Goal: Transaction & Acquisition: Purchase product/service

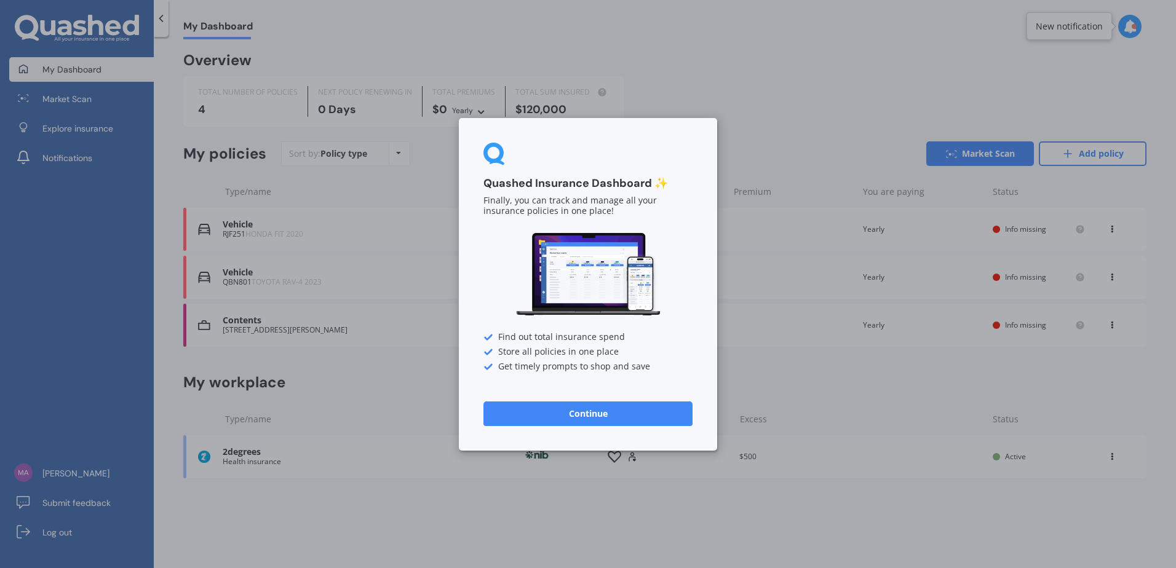
click at [609, 403] on button "Continue" at bounding box center [587, 413] width 209 height 25
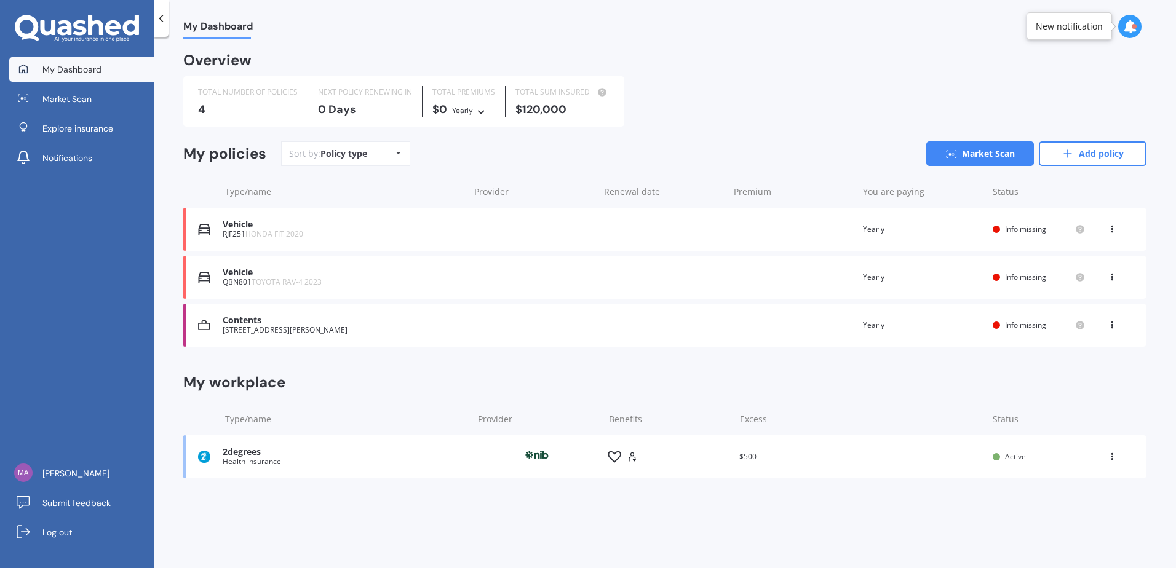
click at [368, 230] on div "RJF251 HONDA FIT 2020" at bounding box center [343, 234] width 240 height 9
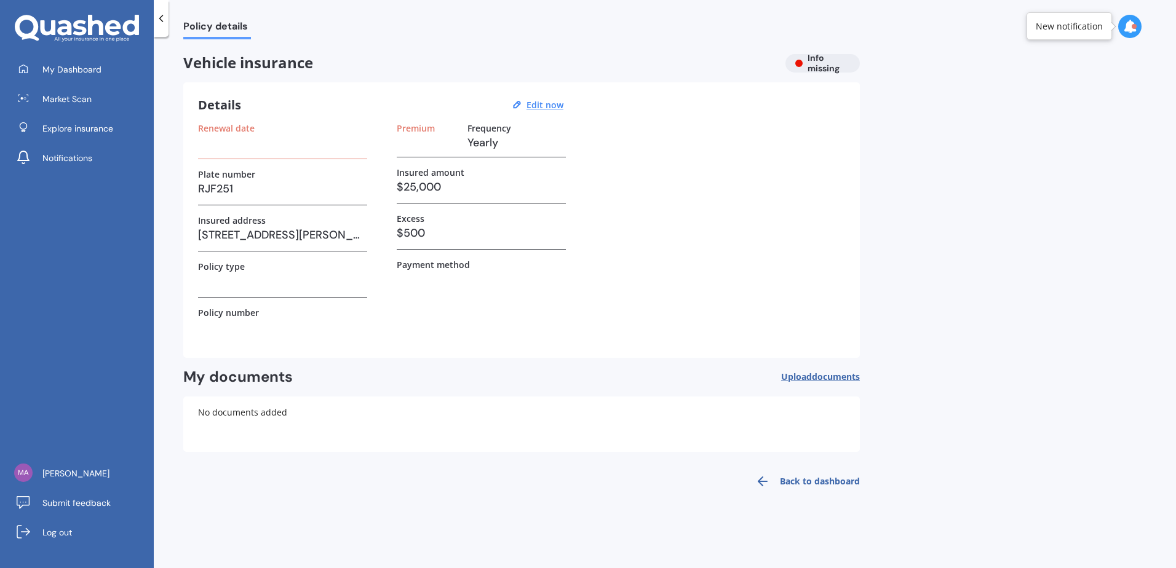
click at [333, 158] on div "Renewal date" at bounding box center [282, 141] width 169 height 36
click at [81, 103] on span "Market Scan" at bounding box center [66, 99] width 49 height 12
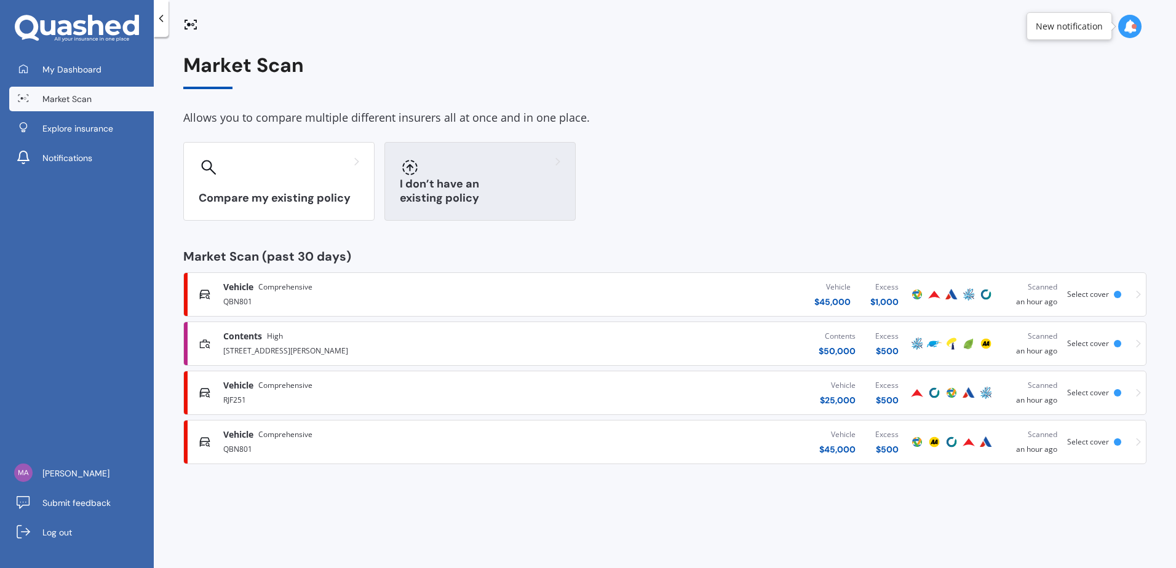
click at [416, 183] on div "I don’t have an existing policy" at bounding box center [479, 181] width 191 height 79
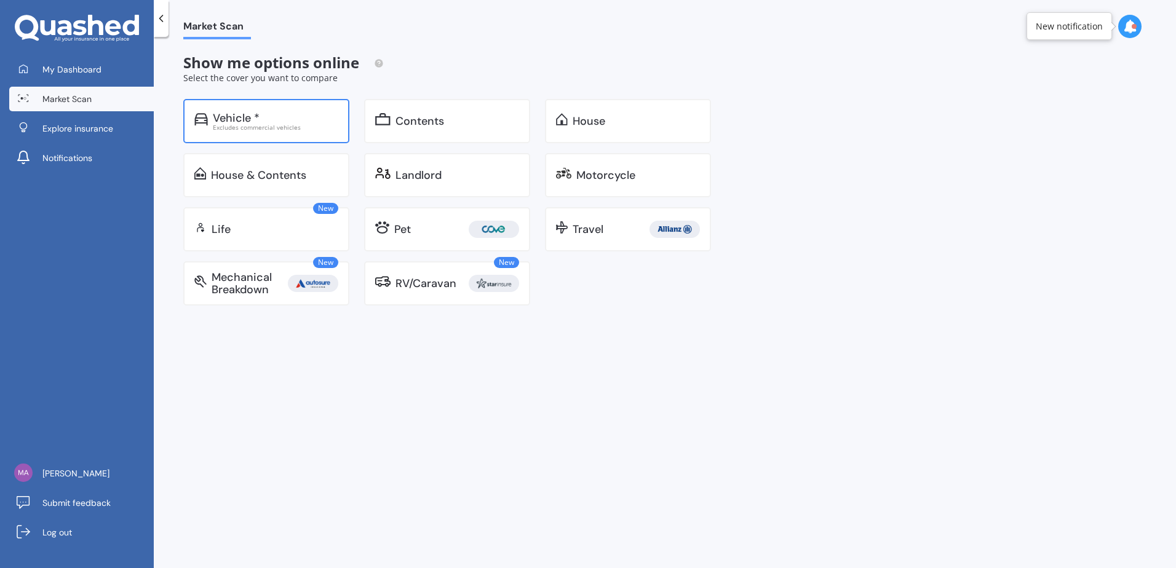
click at [319, 126] on div "Excludes commercial vehicles" at bounding box center [275, 127] width 125 height 6
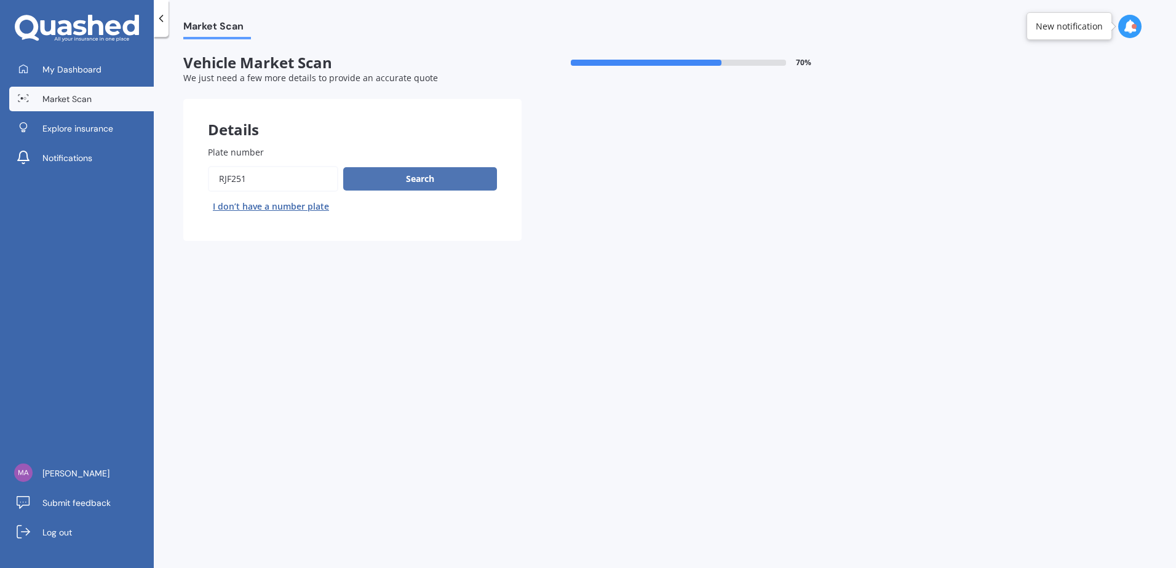
click at [399, 178] on button "Search" at bounding box center [420, 178] width 154 height 23
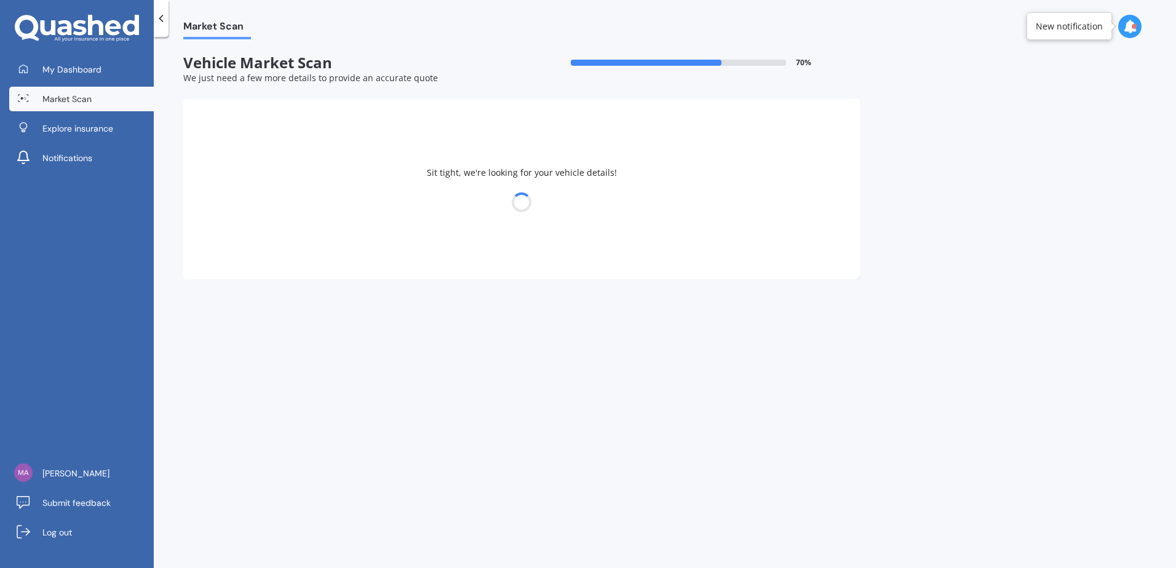
select select "HONDA"
select select "FIT"
select select "23"
select select "06"
select select "1984"
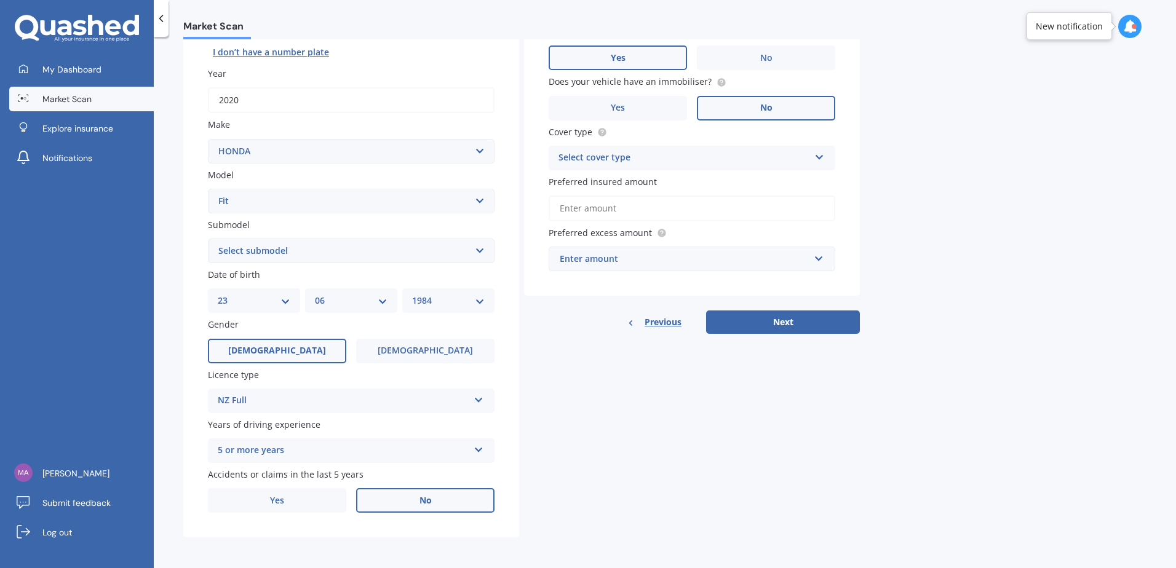
scroll to position [156, 0]
click at [306, 502] on label "Yes" at bounding box center [277, 499] width 138 height 25
click at [0, 0] on input "Yes" at bounding box center [0, 0] width 0 height 0
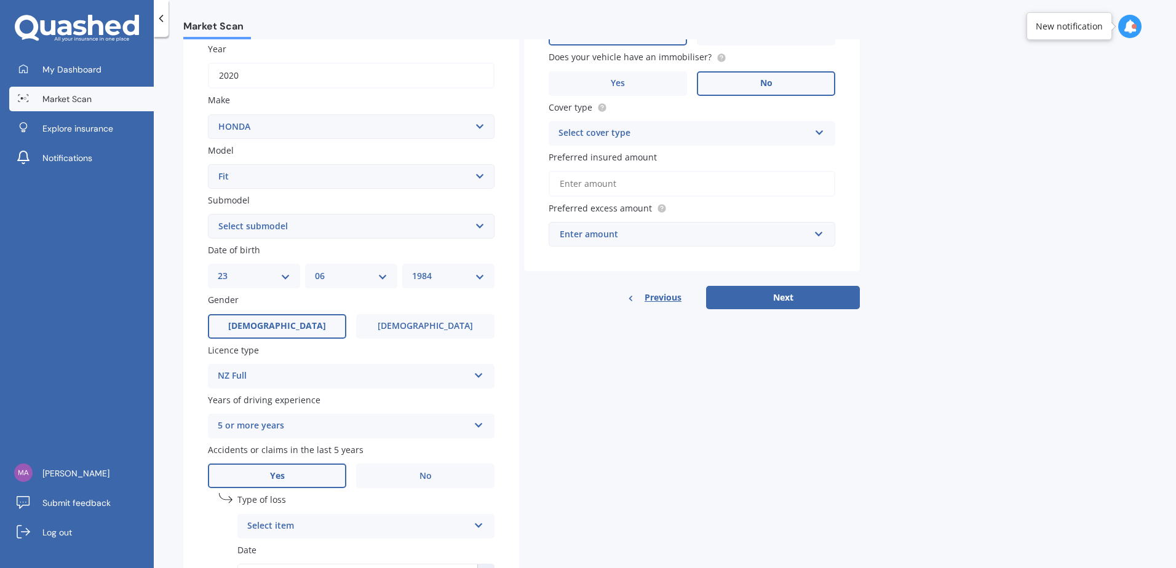
scroll to position [289, 0]
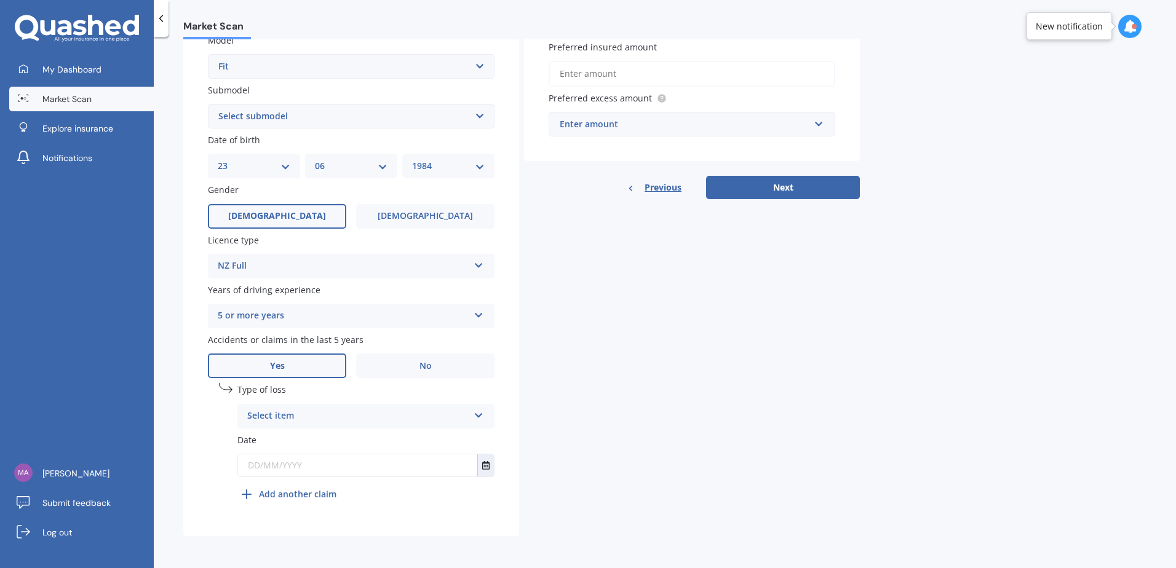
click at [471, 420] on div "Select item At fault accident Not at fault accident" at bounding box center [365, 416] width 257 height 25
click at [323, 466] on span "Not at fault accident" at bounding box center [291, 462] width 87 height 12
click at [372, 472] on input "text" at bounding box center [357, 465] width 239 height 22
click at [489, 461] on icon "Select date" at bounding box center [485, 465] width 7 height 9
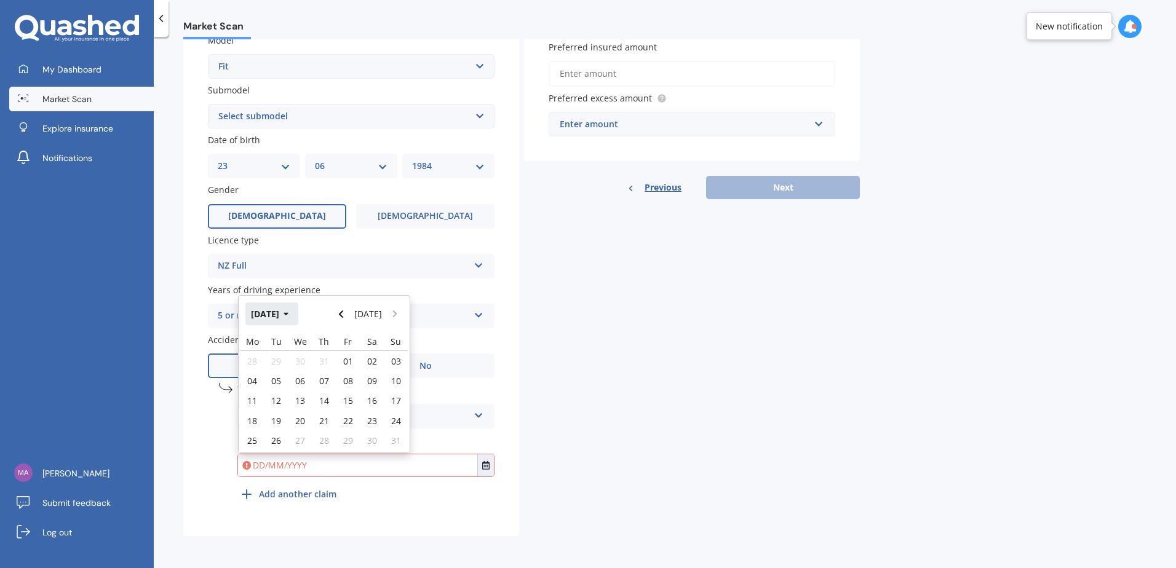
click at [289, 310] on icon "button" at bounding box center [287, 314] width 6 height 9
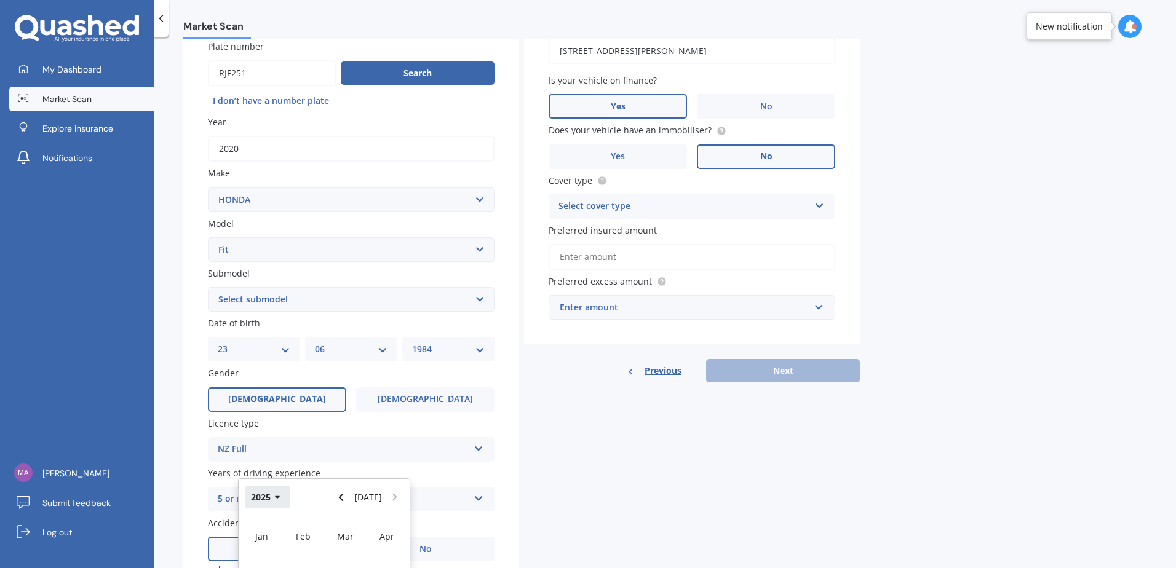
click at [269, 493] on button "2025" at bounding box center [267, 497] width 44 height 22
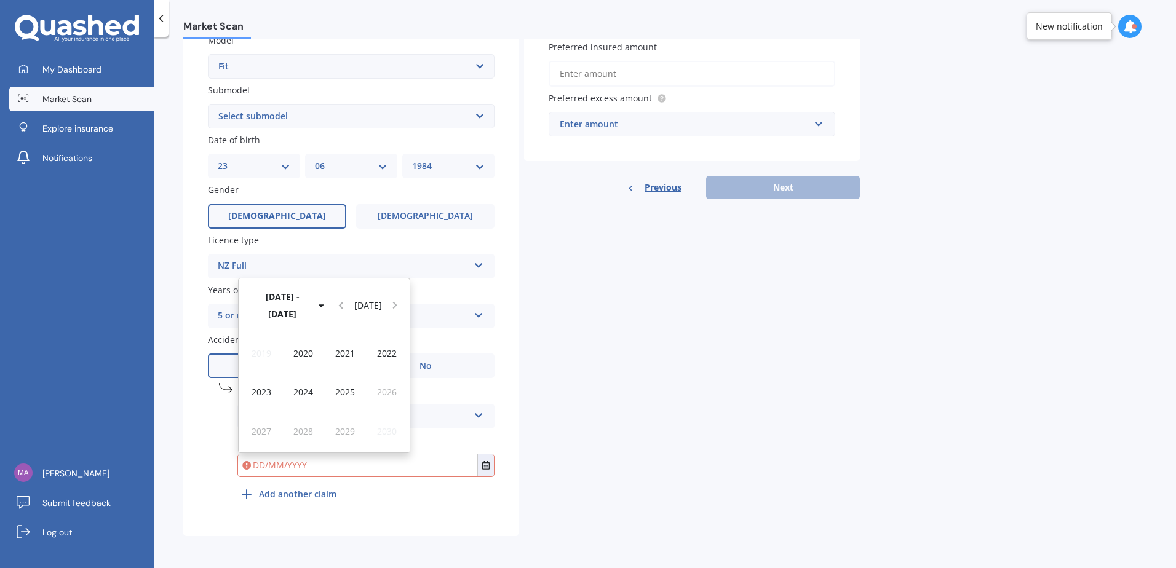
click at [746, 370] on div "Details Plate number Search I don’t have a number plate Year [DATE] Make Select…" at bounding box center [521, 173] width 677 height 726
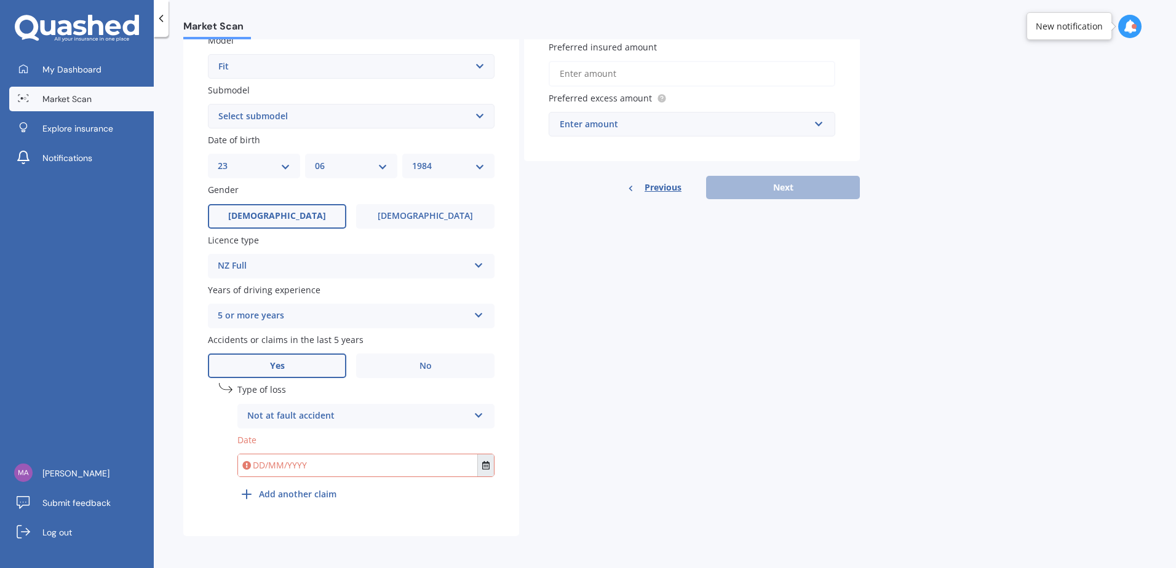
click at [484, 465] on icon "Select date" at bounding box center [485, 465] width 7 height 9
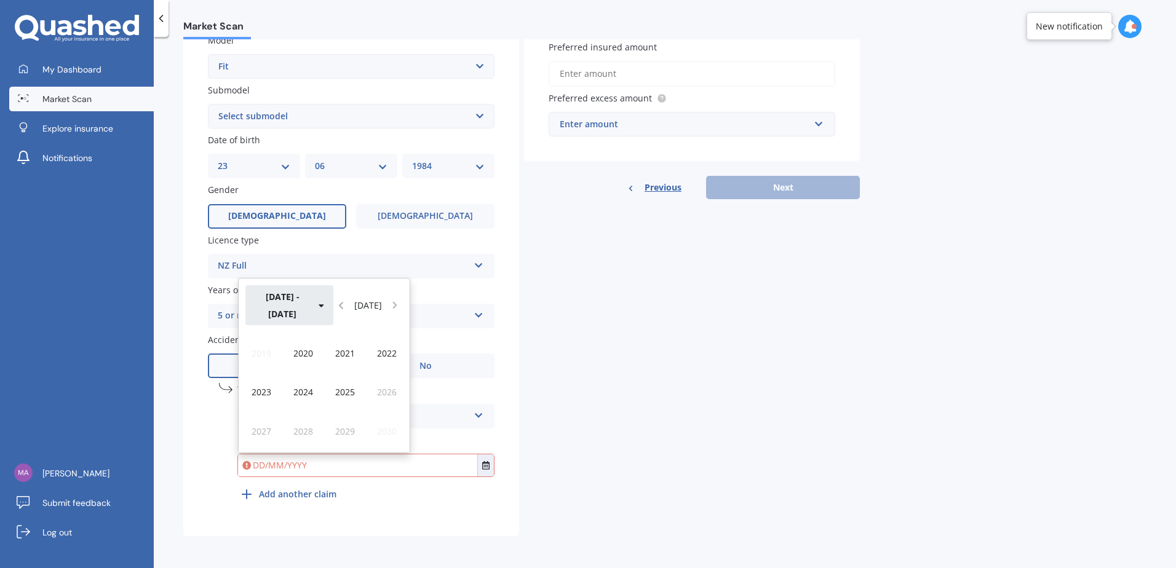
click at [319, 308] on icon "button" at bounding box center [321, 305] width 5 height 3
click at [366, 314] on button "[DATE]" at bounding box center [368, 304] width 38 height 39
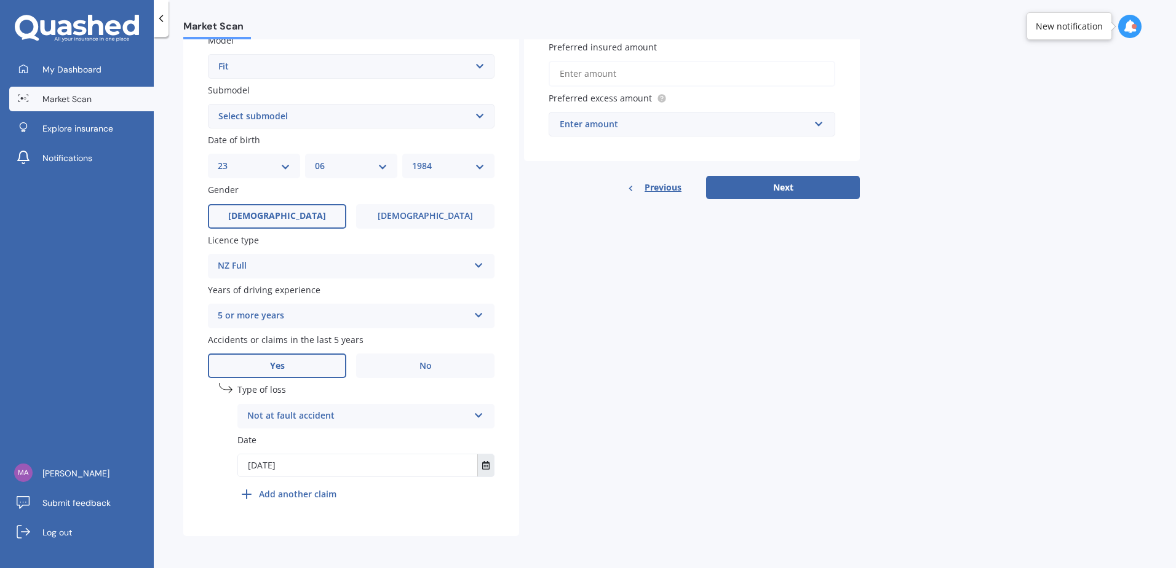
click at [485, 470] on button "Select date" at bounding box center [485, 465] width 17 height 22
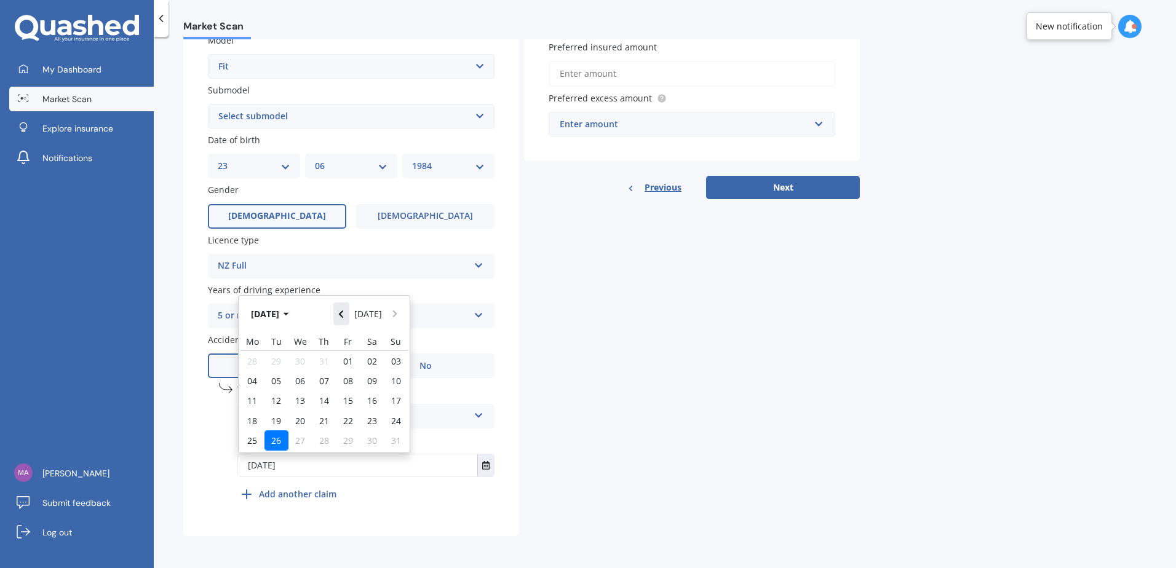
click at [341, 314] on icon "Navigate back" at bounding box center [341, 314] width 6 height 9
click at [341, 314] on icon "Navigate back" at bounding box center [341, 310] width 6 height 9
click at [341, 314] on icon "Navigate back" at bounding box center [341, 314] width 6 height 9
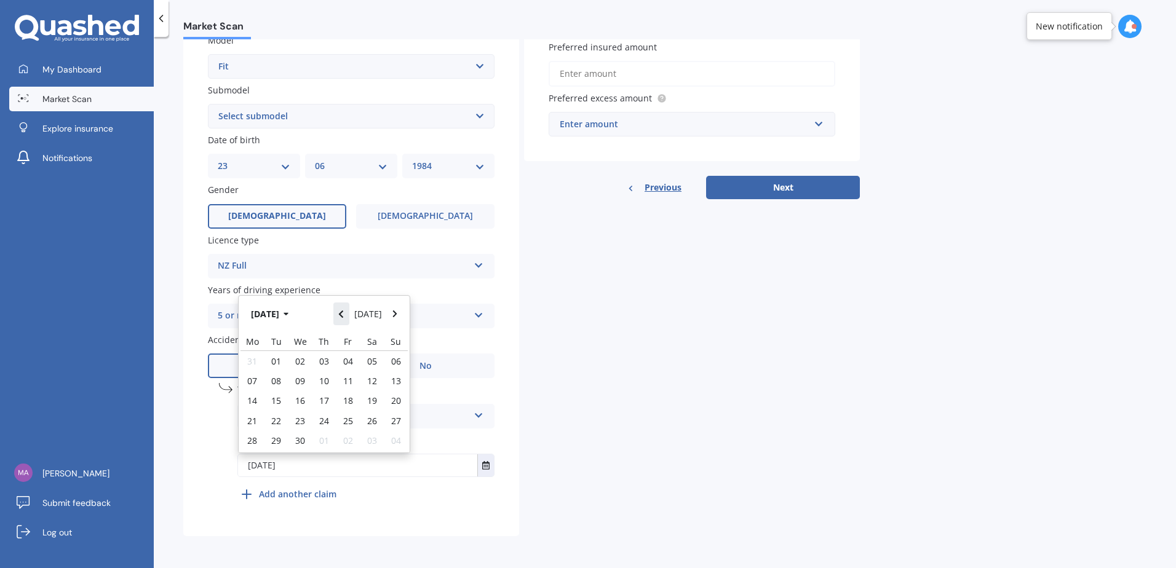
click at [341, 314] on icon "Navigate back" at bounding box center [341, 314] width 6 height 9
click at [280, 409] on span "17" at bounding box center [276, 408] width 10 height 12
type input "[DATE]"
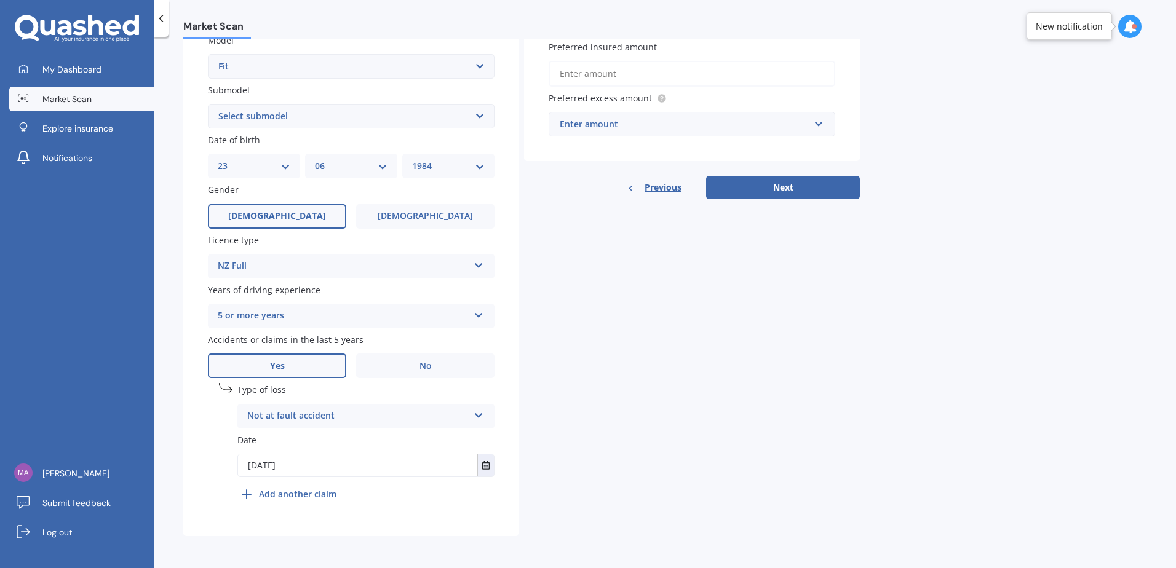
click at [724, 358] on div "Details Plate number Search I don’t have a number plate Year [DATE] Make Select…" at bounding box center [521, 173] width 677 height 726
click at [313, 496] on b "Add another claim" at bounding box center [297, 494] width 77 height 13
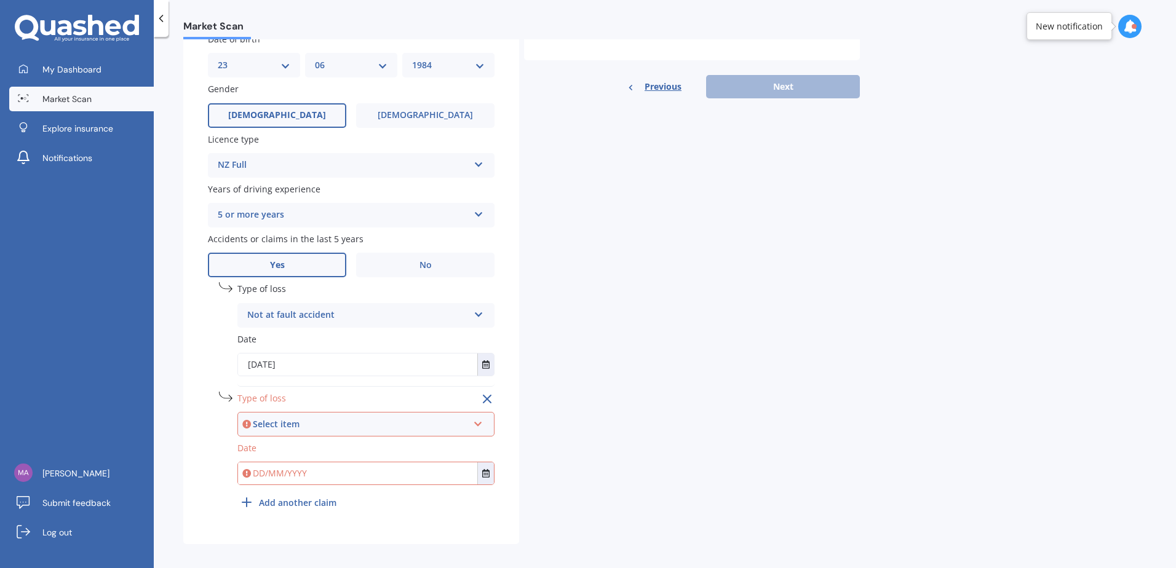
scroll to position [398, 0]
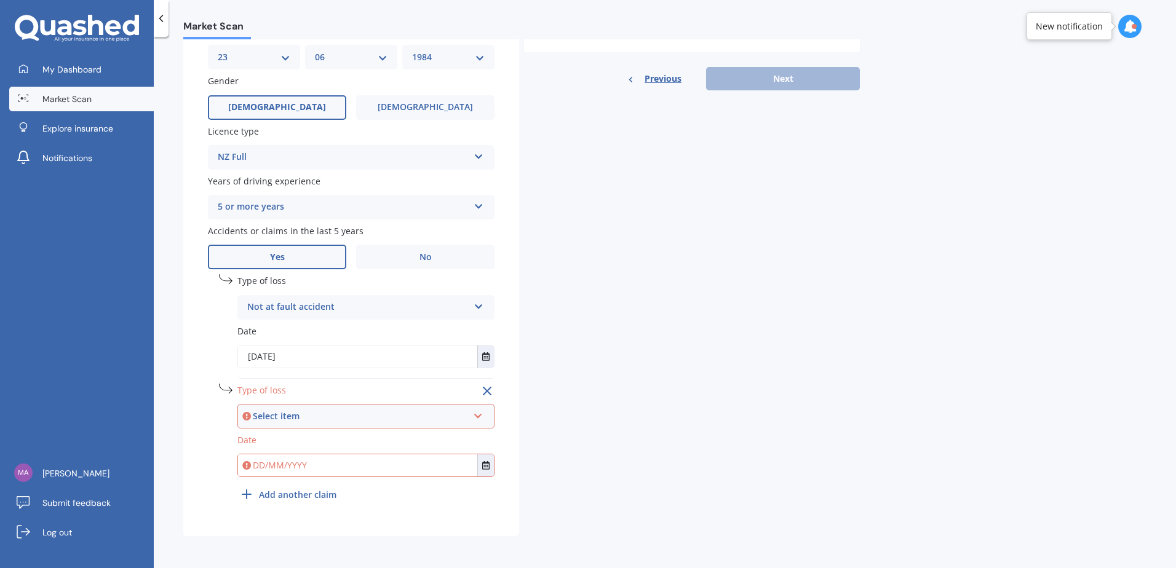
click at [483, 418] on icon at bounding box center [478, 414] width 10 height 9
click at [419, 445] on div "At fault accident" at bounding box center [366, 440] width 255 height 22
click at [435, 470] on input "text" at bounding box center [357, 465] width 239 height 22
click at [488, 469] on icon "Select date" at bounding box center [485, 465] width 7 height 9
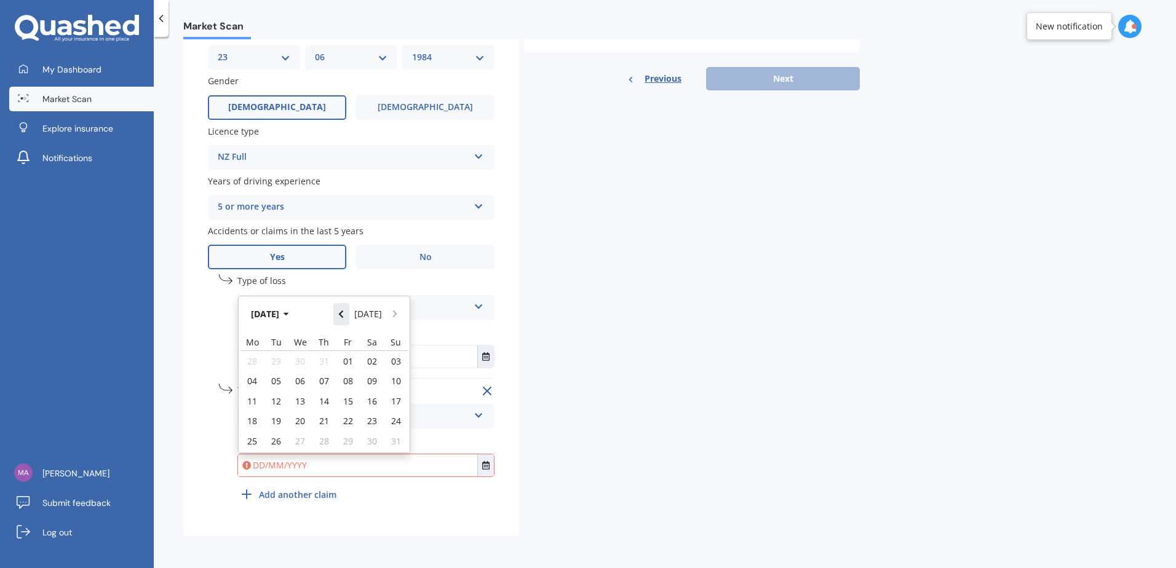
click at [349, 312] on button "Navigate back" at bounding box center [341, 314] width 16 height 22
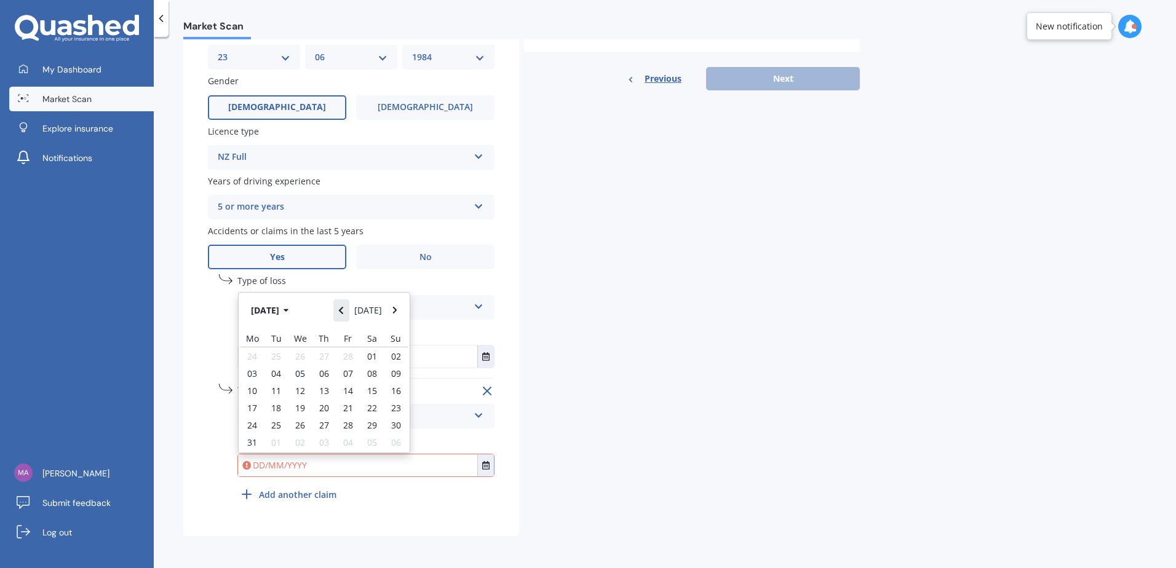
click at [349, 312] on button "Navigate back" at bounding box center [341, 311] width 16 height 22
click at [349, 312] on button "Navigate back" at bounding box center [341, 314] width 16 height 22
click at [349, 312] on button "Navigate back" at bounding box center [341, 311] width 16 height 22
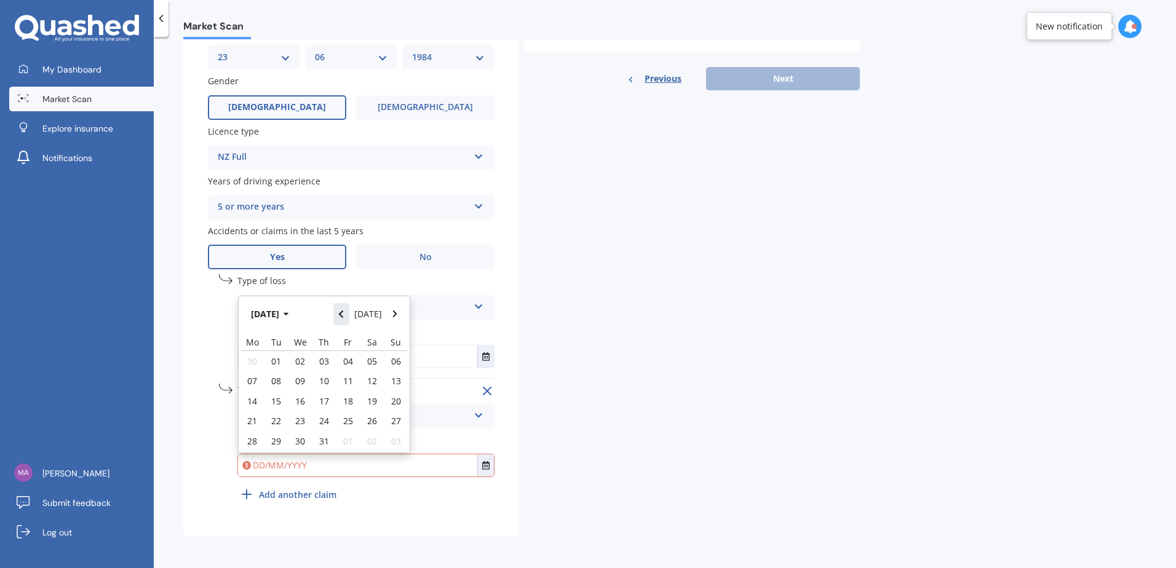
click at [349, 312] on button "Navigate back" at bounding box center [341, 314] width 16 height 22
click at [349, 312] on button "Navigate back" at bounding box center [341, 311] width 16 height 22
click at [349, 312] on button "Navigate back" at bounding box center [341, 314] width 16 height 22
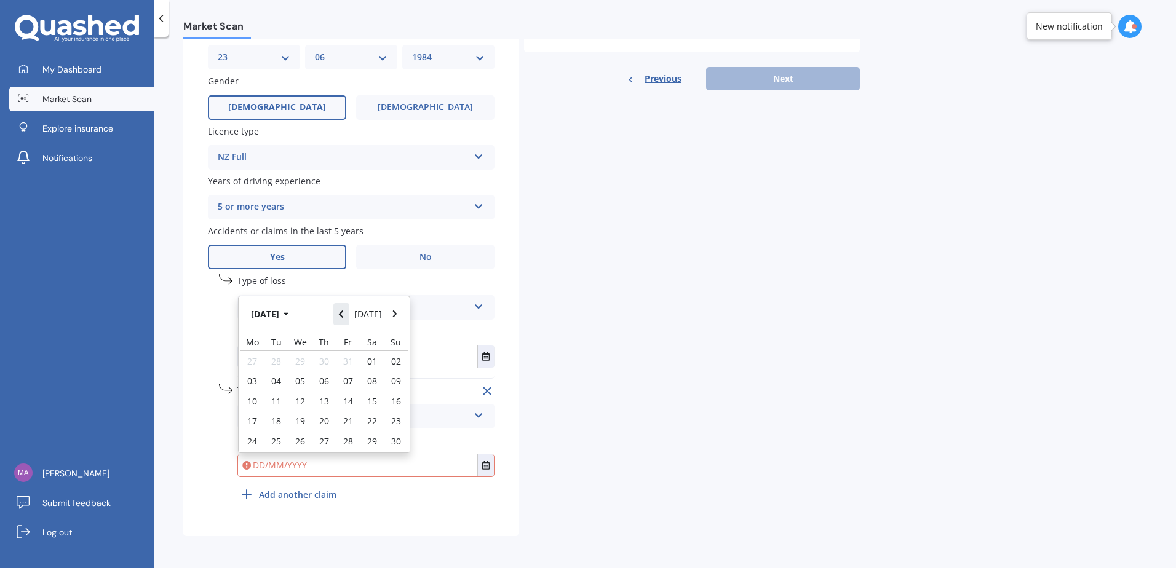
click at [349, 312] on button "Navigate back" at bounding box center [341, 314] width 16 height 22
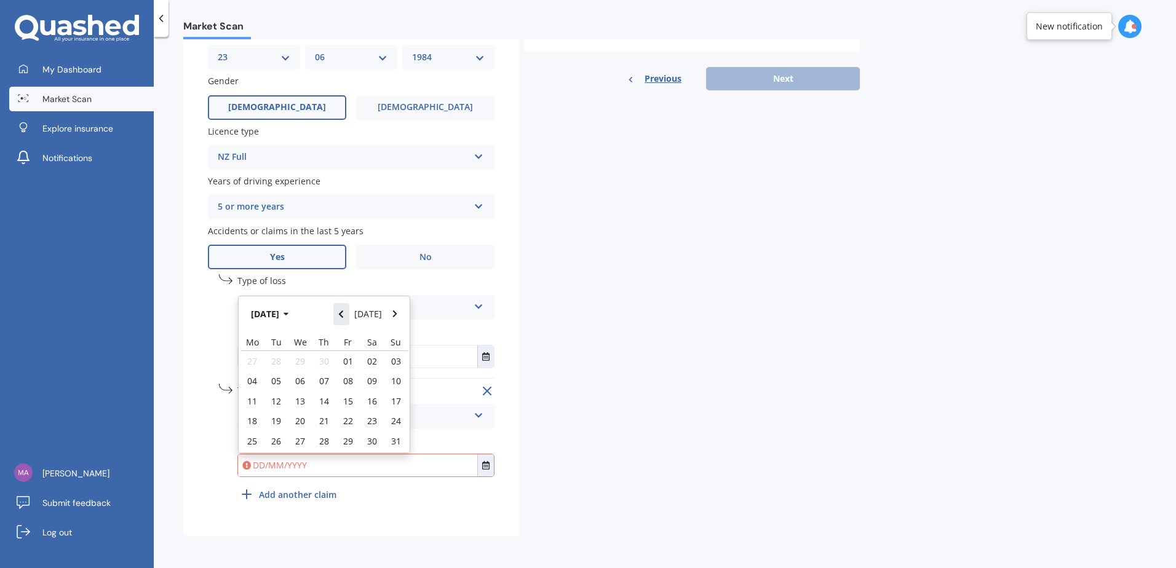
click at [349, 312] on button "Navigate back" at bounding box center [341, 314] width 16 height 22
click at [349, 312] on button "Navigate back" at bounding box center [341, 311] width 16 height 22
click at [322, 402] on span "17" at bounding box center [324, 401] width 10 height 12
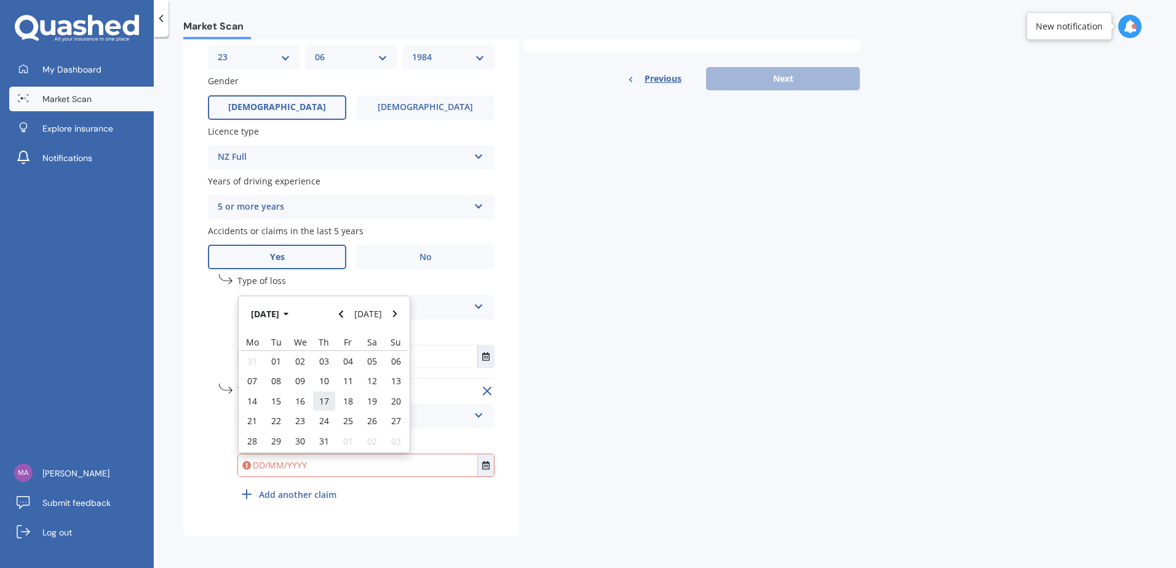
type input "[DATE]"
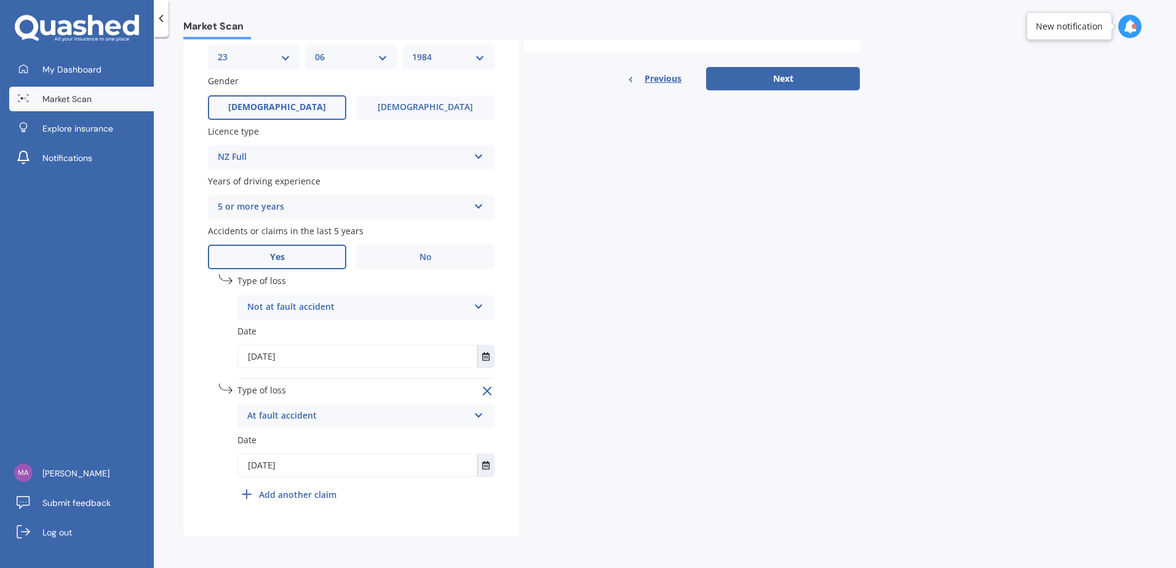
click at [656, 390] on div "Details Plate number Search I don’t have a number plate Year [DATE] Make Select…" at bounding box center [521, 119] width 677 height 836
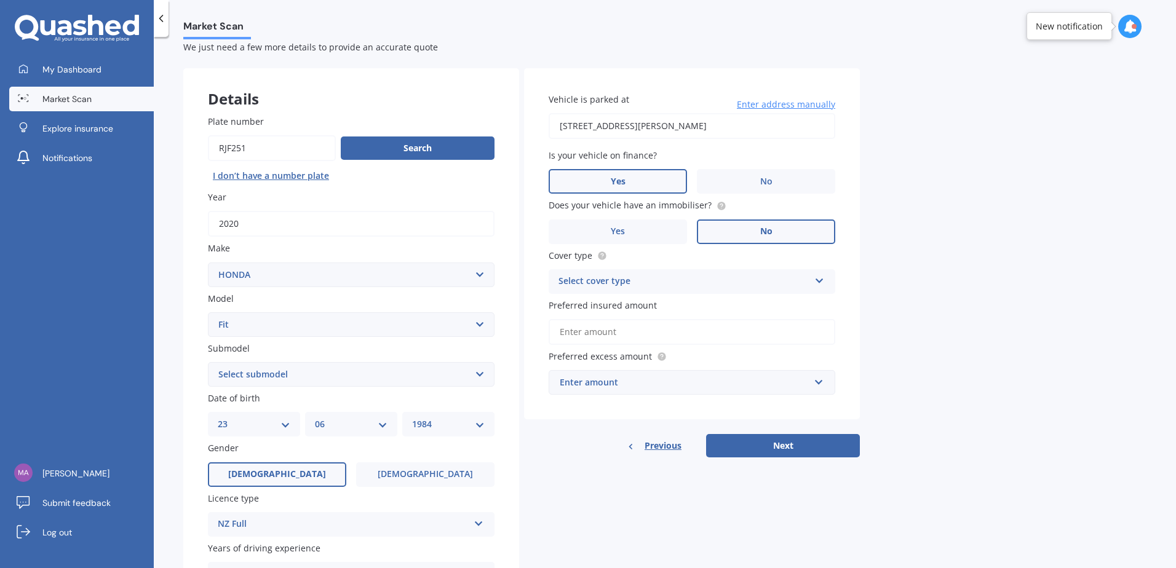
scroll to position [30, 0]
click at [812, 276] on div "Select cover type Comprehensive Third Party, Fire & Theft Third Party" at bounding box center [692, 282] width 287 height 25
click at [700, 308] on div "Comprehensive" at bounding box center [691, 306] width 285 height 22
click at [972, 321] on div "Market Scan Vehicle Market Scan 70 % We just need a few more details to provide…" at bounding box center [665, 304] width 1022 height 531
click at [756, 332] on input "Preferred insured amount" at bounding box center [692, 333] width 287 height 26
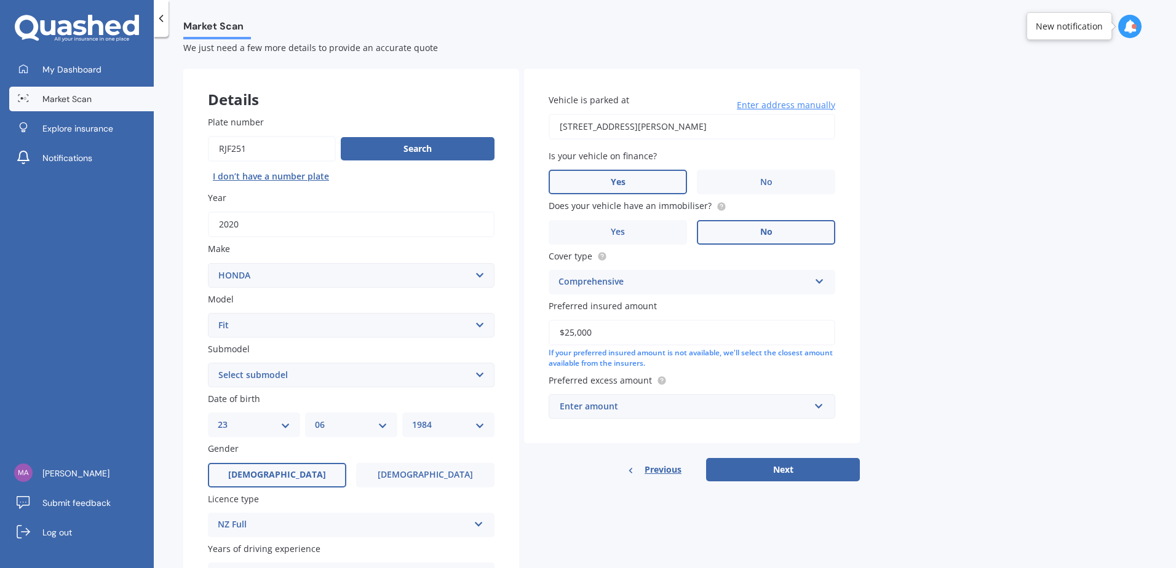
type input "$25,000"
drag, startPoint x: 992, startPoint y: 296, endPoint x: 998, endPoint y: 292, distance: 7.0
click at [993, 296] on div "Market Scan Vehicle Market Scan 70 % We just need a few more details to provide…" at bounding box center [665, 304] width 1022 height 531
click at [817, 411] on input "text" at bounding box center [688, 406] width 276 height 23
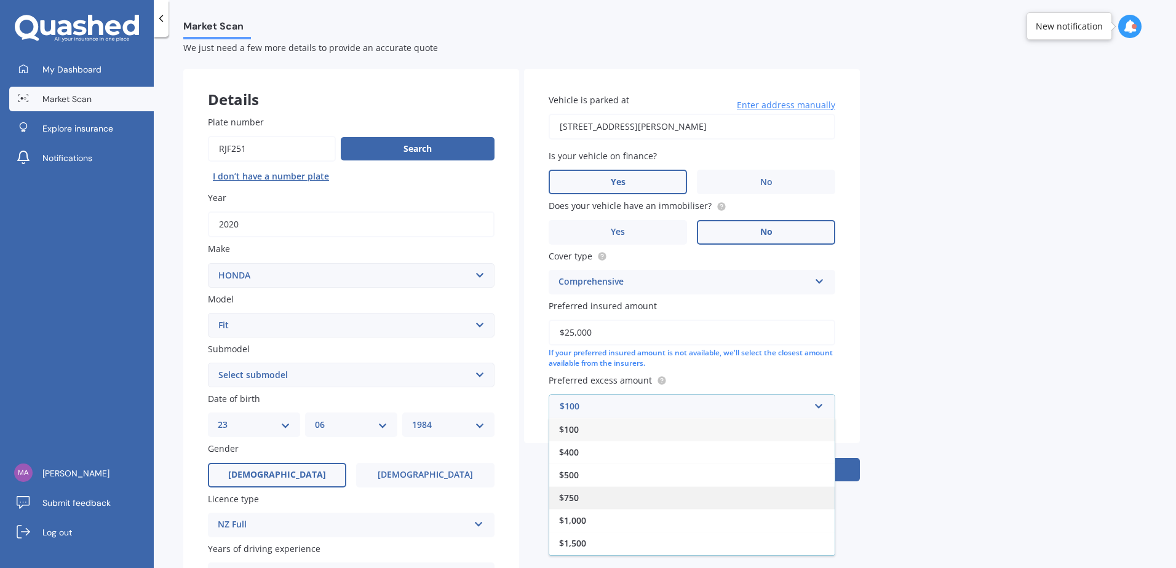
click at [624, 499] on div "$750" at bounding box center [691, 497] width 285 height 23
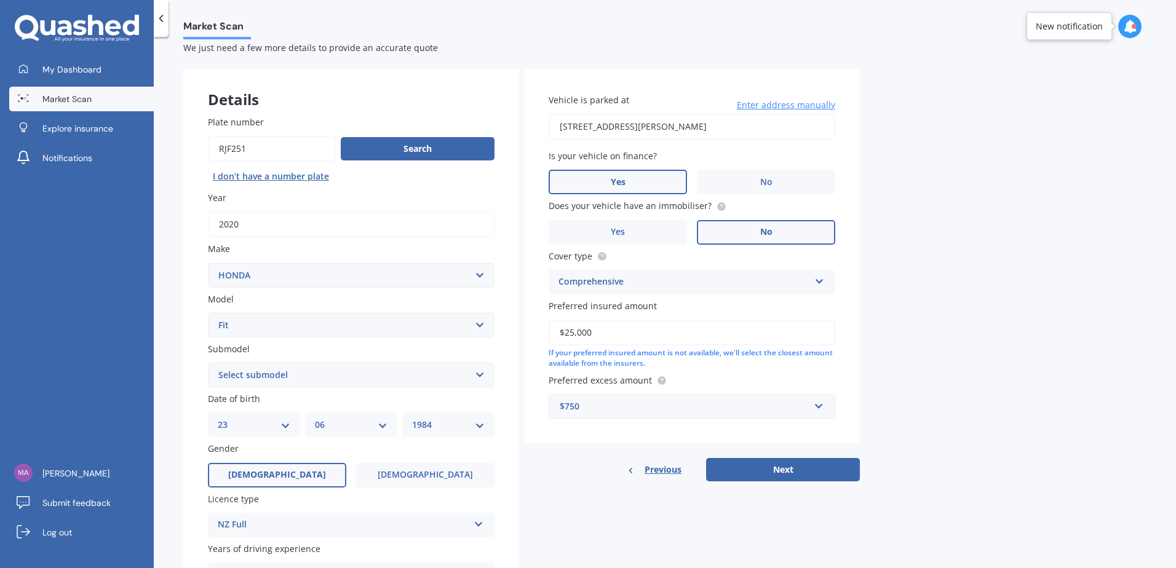
drag, startPoint x: 809, startPoint y: 472, endPoint x: 827, endPoint y: 470, distance: 18.5
click at [809, 471] on button "Next" at bounding box center [783, 469] width 154 height 23
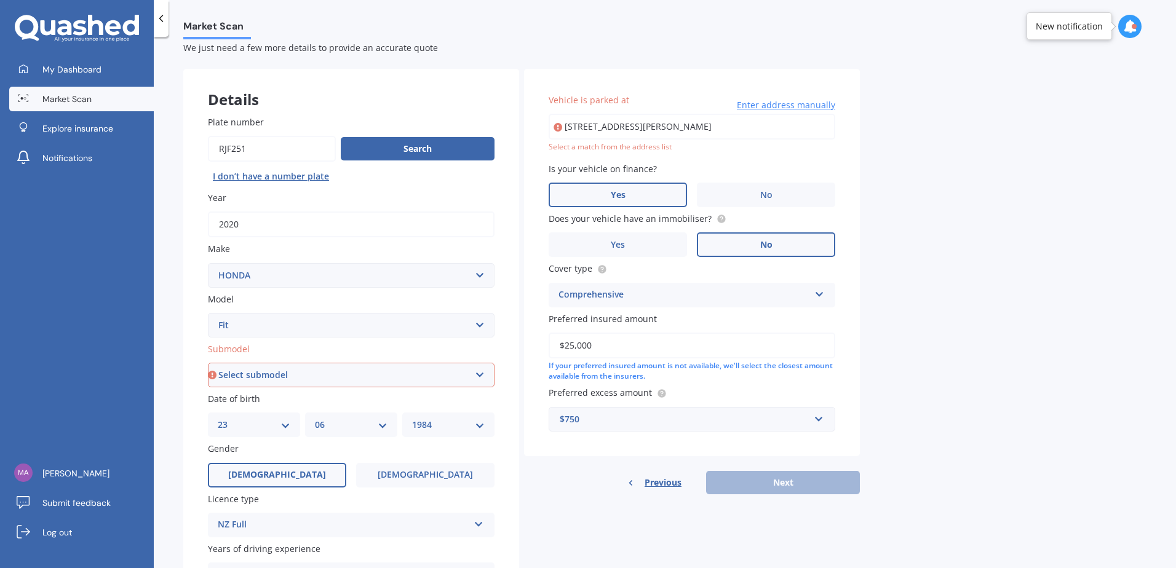
click at [772, 148] on div "Select a match from the address list" at bounding box center [692, 147] width 287 height 10
click at [788, 133] on input "[STREET_ADDRESS][PERSON_NAME]" at bounding box center [692, 127] width 287 height 26
type input "[STREET_ADDRESS][PERSON_NAME]"
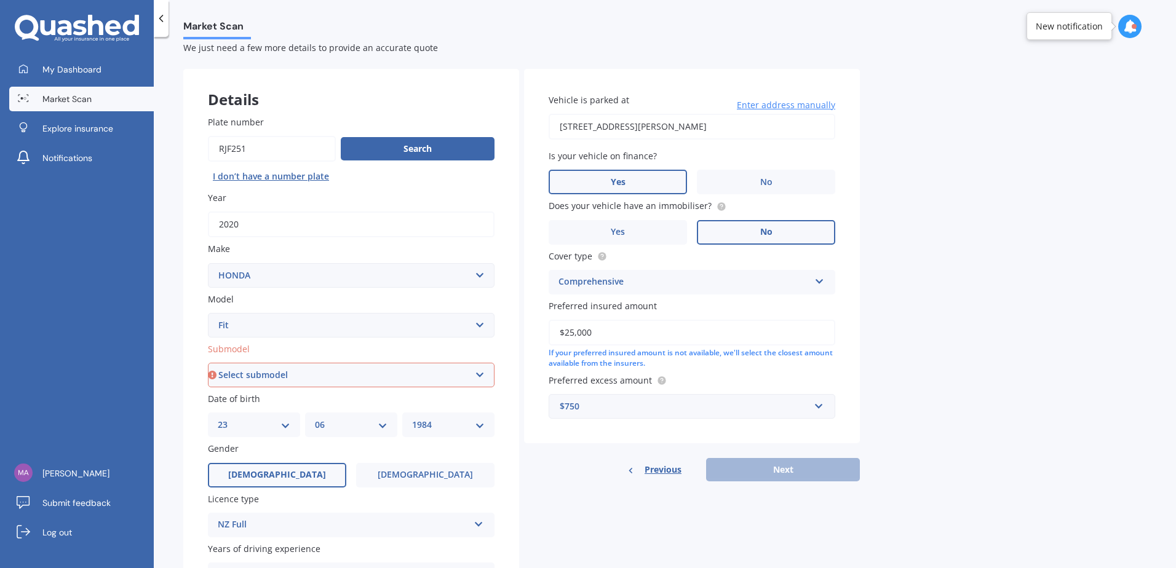
click at [953, 163] on div "Market Scan Vehicle Market Scan 70 % We just need a few more details to provide…" at bounding box center [665, 304] width 1022 height 531
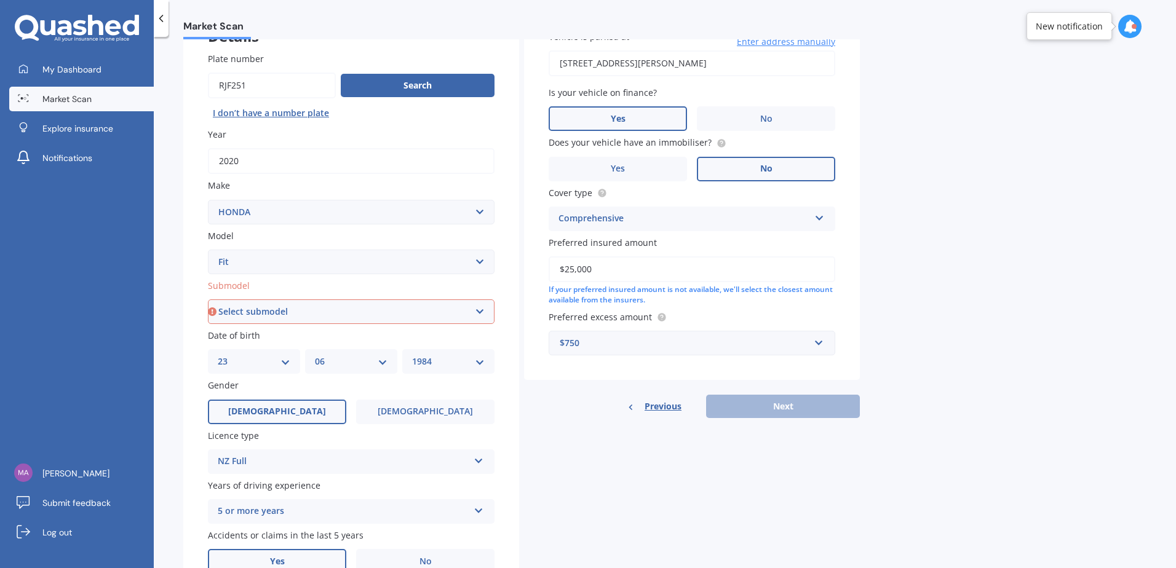
scroll to position [92, 0]
click at [478, 316] on select "Select submodel Diesel EV Hybrid Petrol" at bounding box center [351, 313] width 287 height 25
select select "HYBRID"
click at [208, 301] on select "Select submodel Diesel EV Hybrid Petrol" at bounding box center [351, 313] width 287 height 25
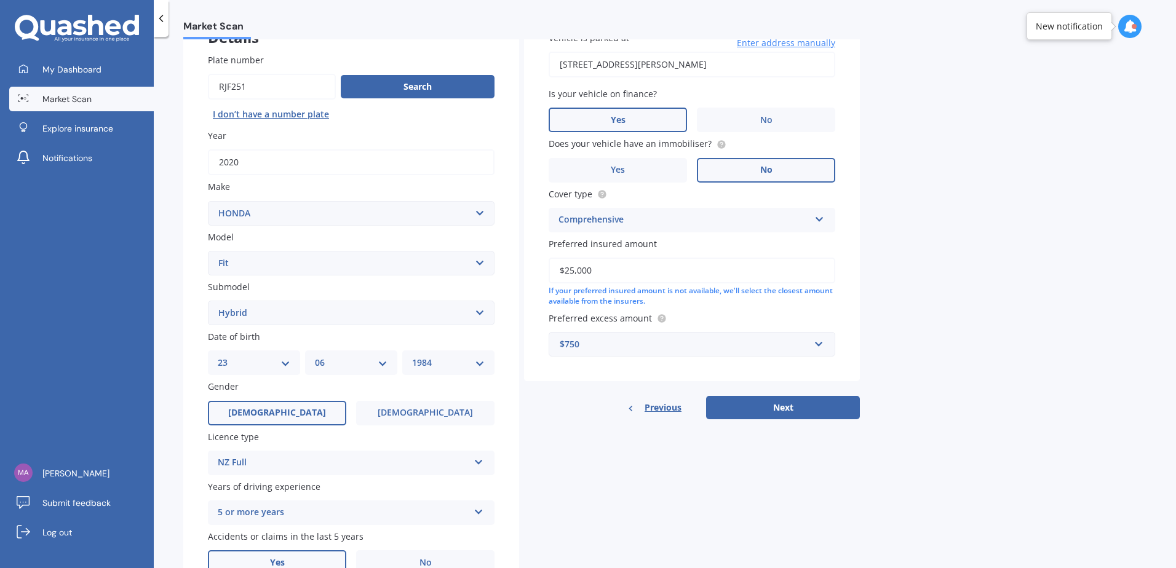
click at [817, 395] on div "Vehicle is parked at [STREET_ADDRESS][PERSON_NAME] Enter address manually Is yo…" at bounding box center [692, 213] width 336 height 413
click at [842, 408] on button "Next" at bounding box center [783, 407] width 154 height 23
select select "23"
select select "06"
select select "1984"
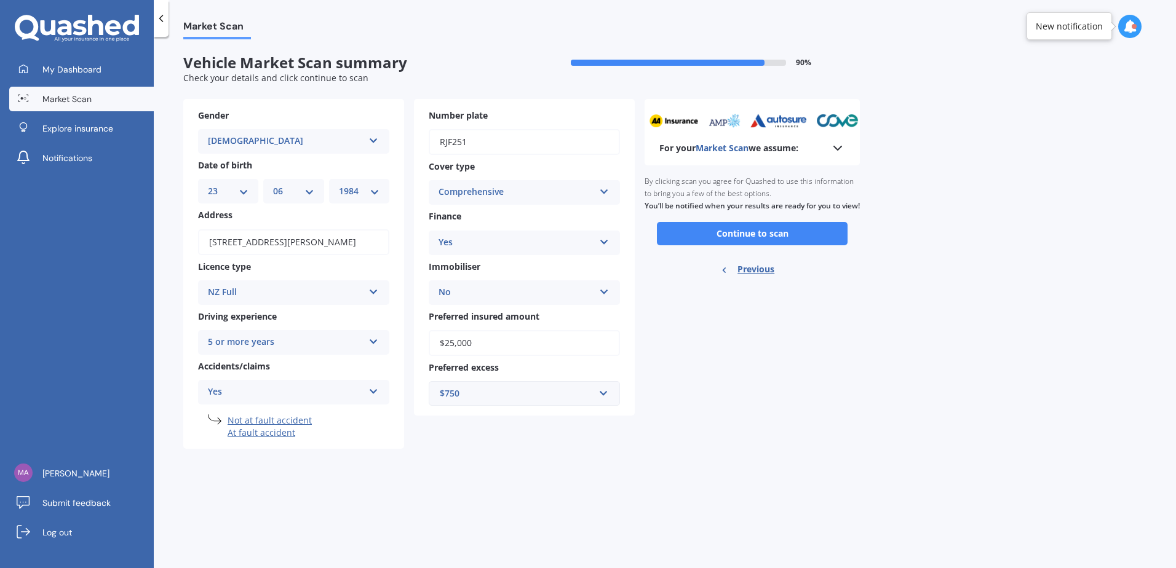
scroll to position [0, 0]
click at [776, 245] on button "Continue to scan" at bounding box center [752, 233] width 191 height 23
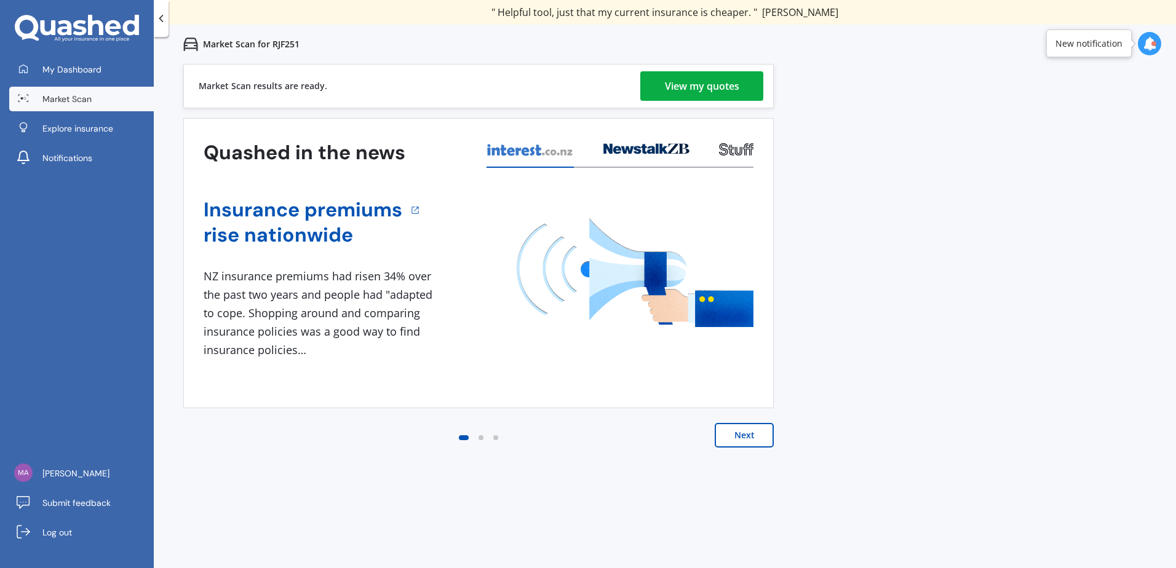
click at [697, 76] on div "View my quotes" at bounding box center [702, 86] width 74 height 30
